Goal: Information Seeking & Learning: Learn about a topic

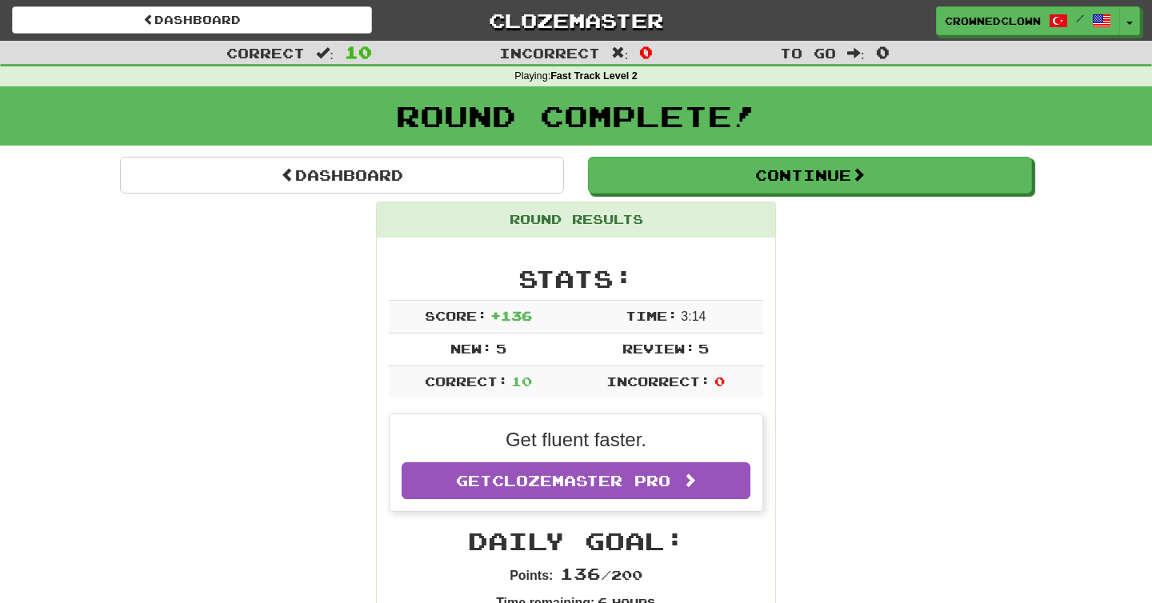
click at [340, 5] on div "Dashboard Clozemaster CrownedClown / Toggle Dropdown Dashboard Leaderboard Acti…" at bounding box center [576, 17] width 1152 height 35
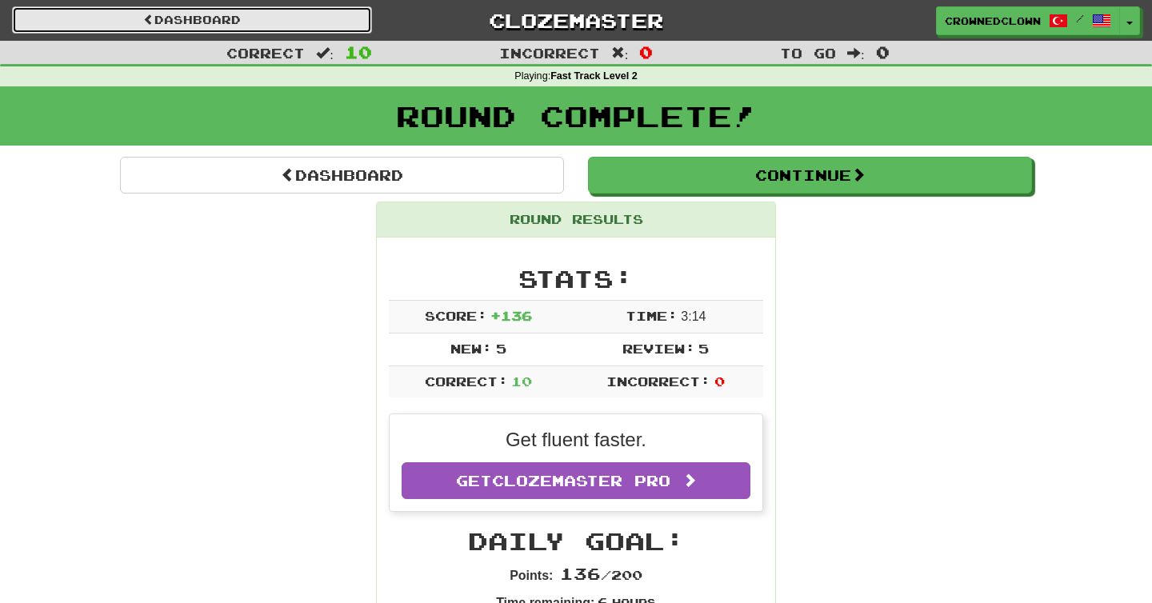
click at [340, 6] on link "Dashboard" at bounding box center [192, 19] width 360 height 27
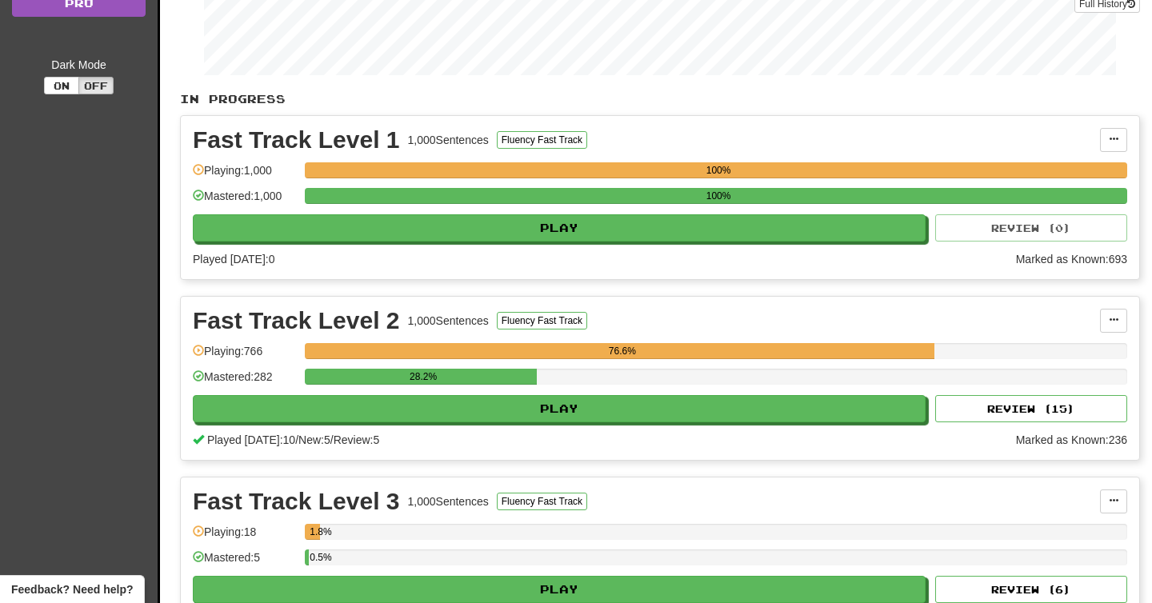
scroll to position [343, 0]
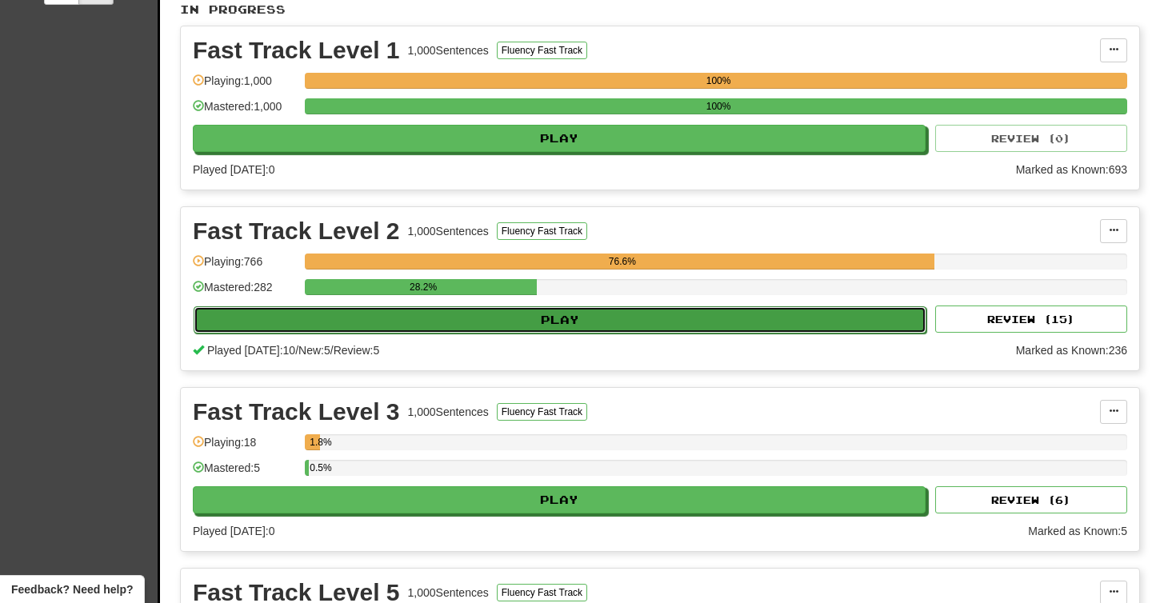
click at [575, 324] on button "Play" at bounding box center [560, 319] width 733 height 27
select select "**"
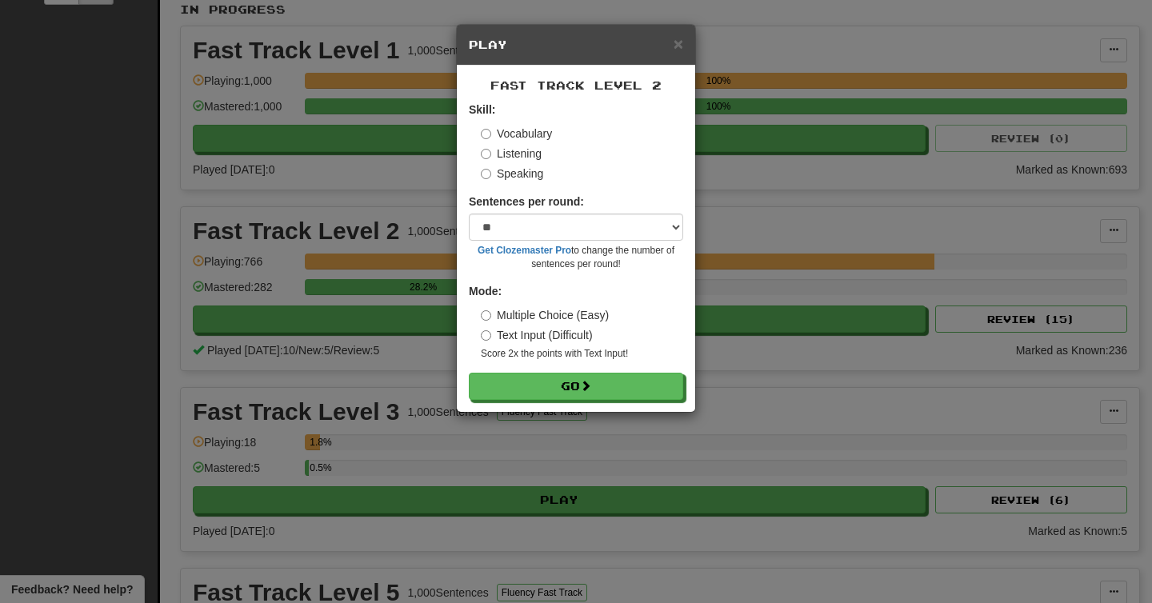
click at [554, 333] on label "Text Input (Difficult)" at bounding box center [537, 335] width 112 height 16
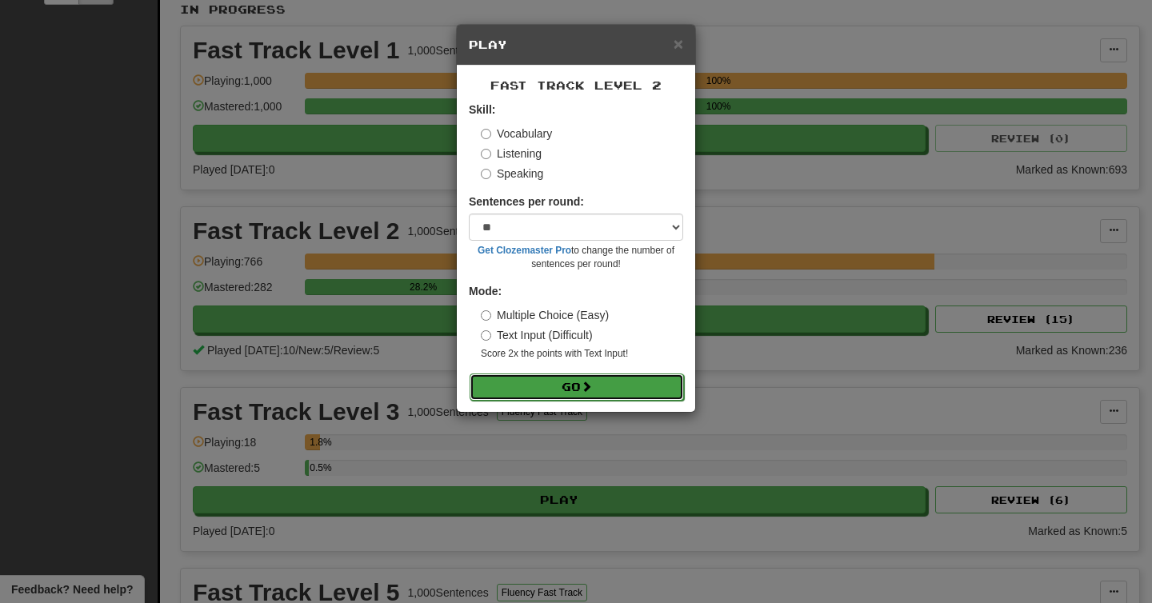
click at [550, 386] on button "Go" at bounding box center [577, 387] width 214 height 27
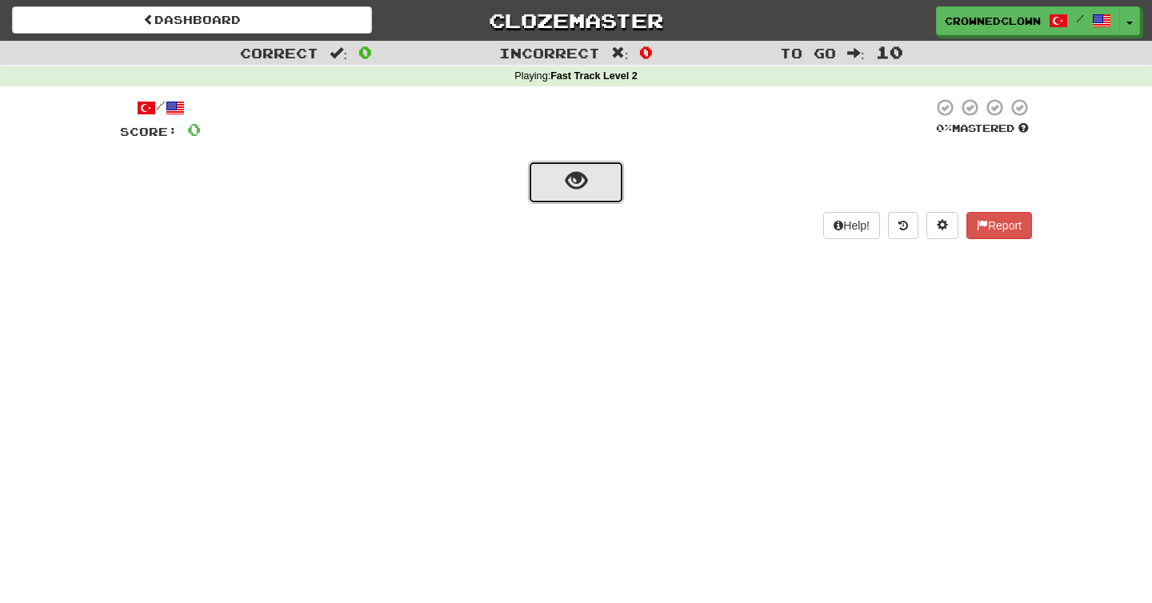
click at [601, 195] on button "show sentence" at bounding box center [576, 182] width 96 height 43
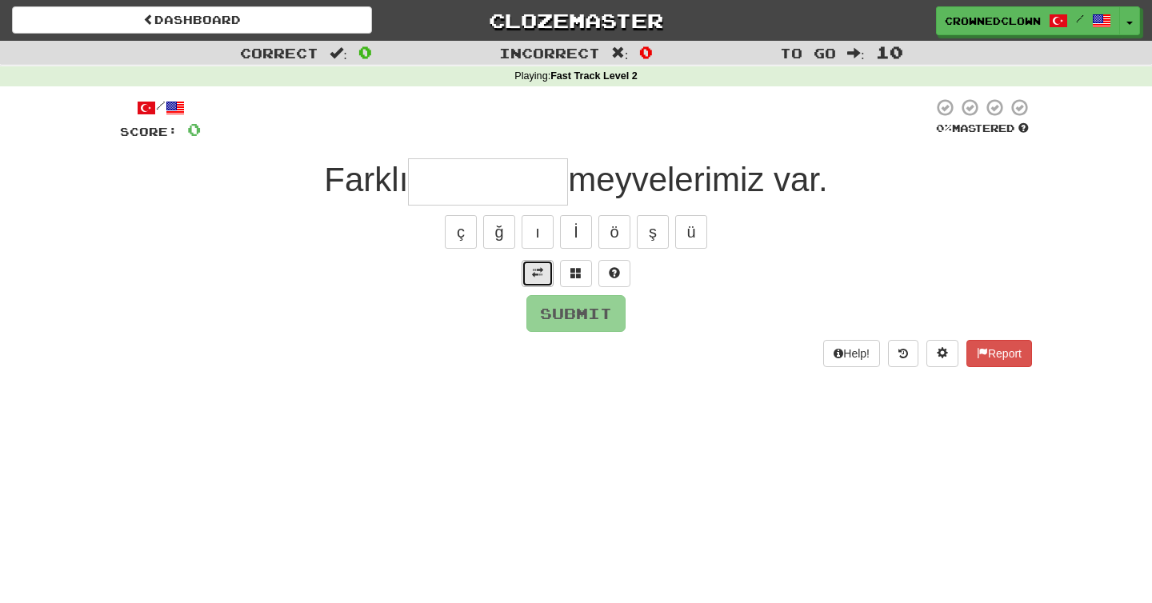
click at [526, 276] on button at bounding box center [538, 273] width 32 height 27
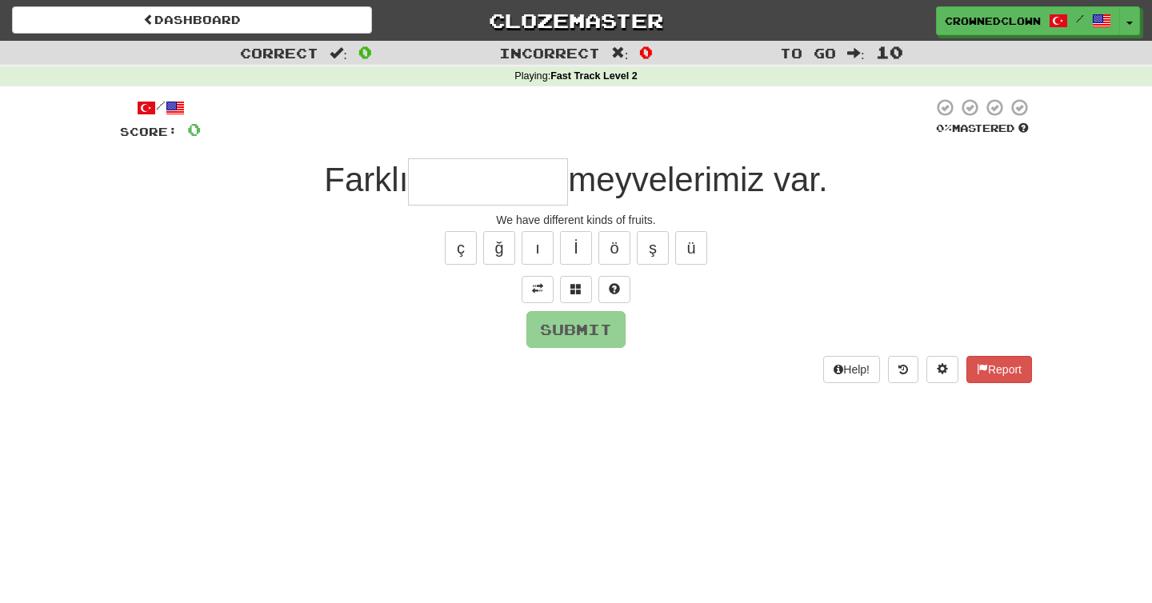
click at [523, 184] on input "text" at bounding box center [488, 181] width 160 height 47
type input "***"
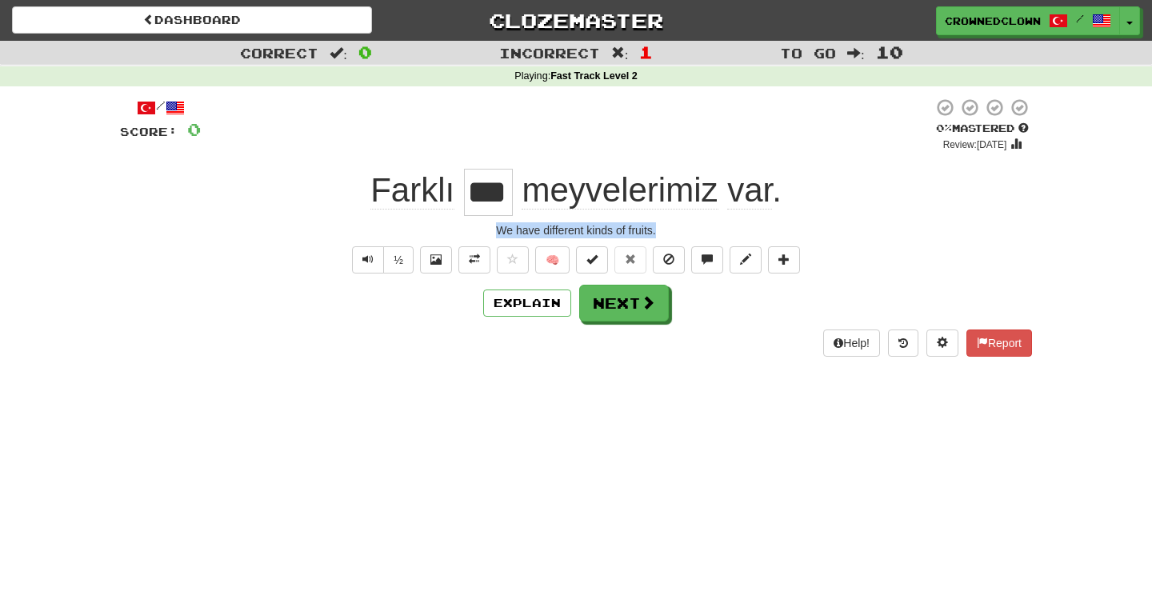
drag, startPoint x: 471, startPoint y: 226, endPoint x: 712, endPoint y: 226, distance: 240.8
click at [712, 226] on div "We have different kinds of fruits." at bounding box center [576, 230] width 912 height 16
copy div "We have different kinds of fruits."
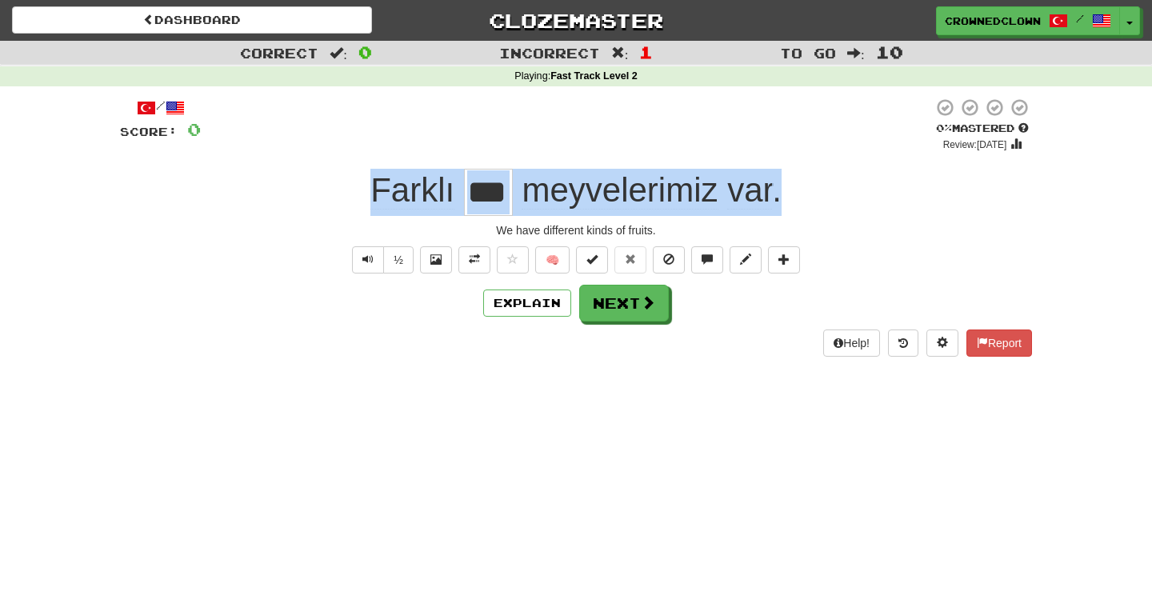
drag, startPoint x: 358, startPoint y: 202, endPoint x: 844, endPoint y: 201, distance: 485.5
click at [844, 201] on div "Farklı *** meyvelerimiz var ." at bounding box center [576, 192] width 912 height 47
copy div "Farklı meyvelerimiz var ."
